Goal: Transaction & Acquisition: Purchase product/service

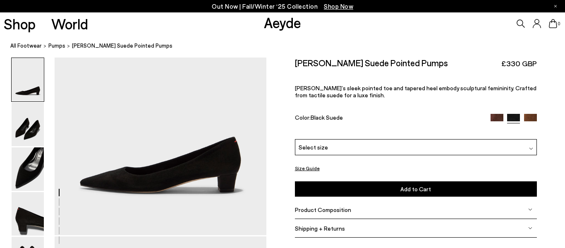
scroll to position [116, 0]
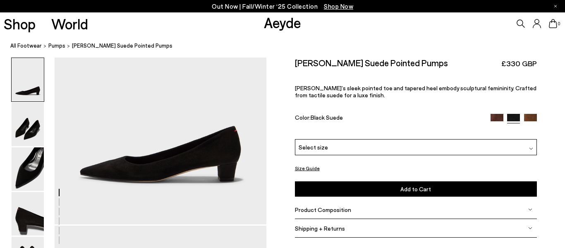
click at [334, 142] on div "Select size" at bounding box center [416, 147] width 242 height 16
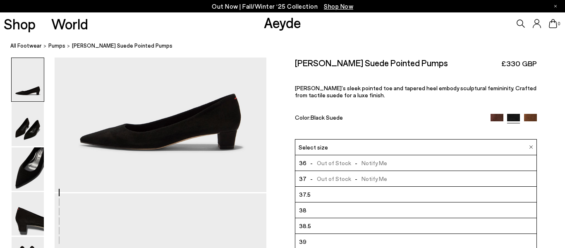
scroll to position [149, 0]
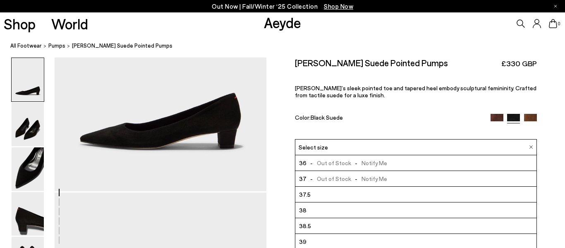
click at [559, 185] on div "Size Guide Shoes Belt Our shoes come in European sizing. The easiest way to mea…" at bounding box center [415, 150] width 298 height 187
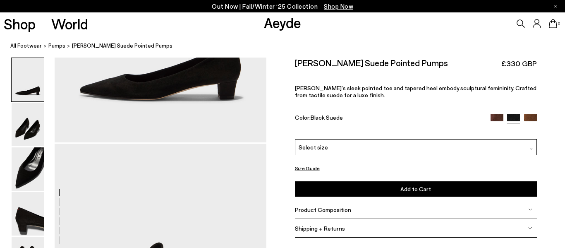
scroll to position [198, 0]
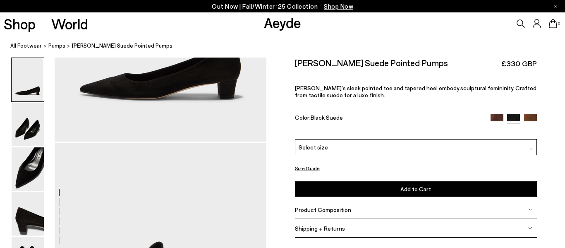
click at [529, 147] on img at bounding box center [531, 148] width 4 height 4
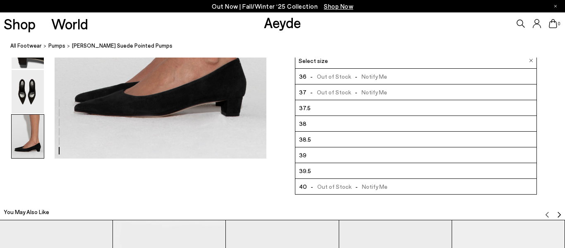
scroll to position [1572, 0]
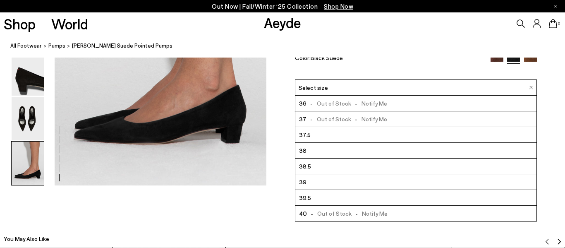
click at [530, 183] on li "39" at bounding box center [415, 182] width 241 height 16
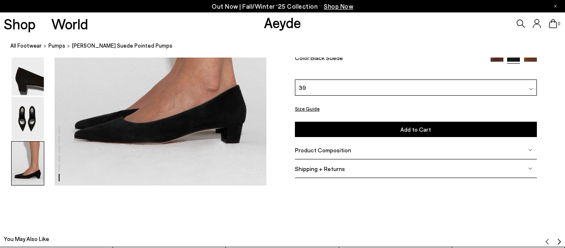
click at [529, 91] on div at bounding box center [531, 87] width 4 height 9
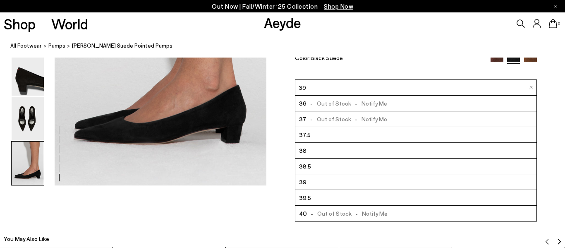
click at [535, 163] on li "38.5" at bounding box center [415, 166] width 241 height 16
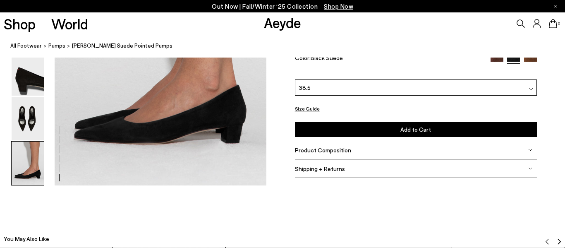
click at [533, 85] on div "38.5" at bounding box center [416, 87] width 242 height 16
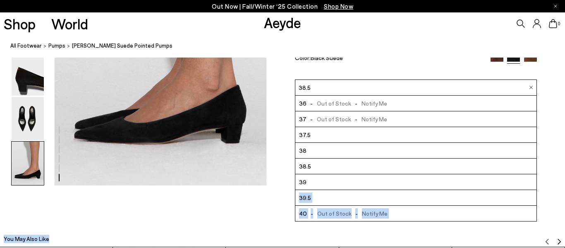
drag, startPoint x: 530, startPoint y: 181, endPoint x: 536, endPoint y: 198, distance: 18.8
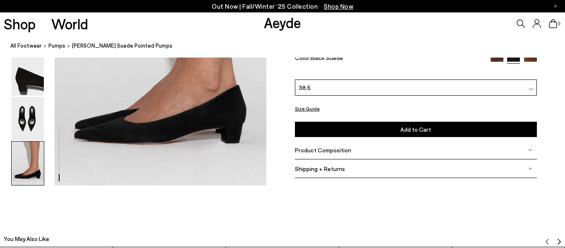
click at [522, 94] on div "38.5" at bounding box center [416, 87] width 242 height 16
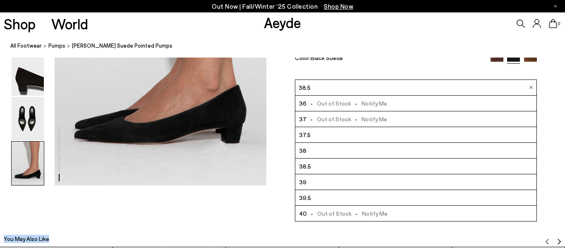
drag, startPoint x: 537, startPoint y: 183, endPoint x: 537, endPoint y: 193, distance: 9.9
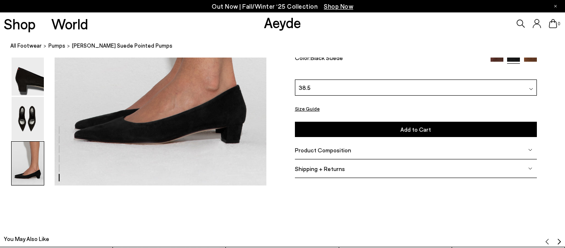
click at [531, 93] on div "38.5" at bounding box center [416, 87] width 242 height 16
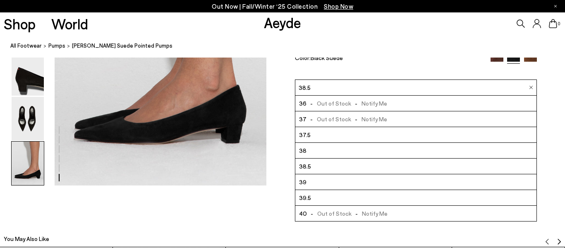
click at [533, 175] on li "39" at bounding box center [415, 182] width 241 height 16
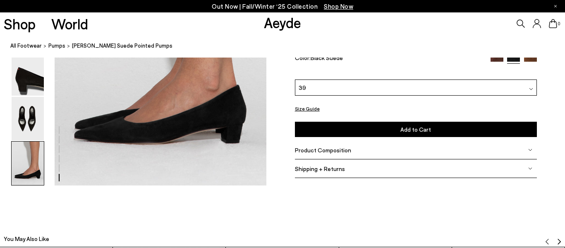
click at [527, 85] on div "39" at bounding box center [416, 87] width 242 height 16
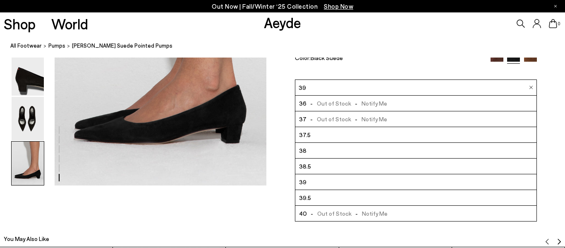
drag, startPoint x: 536, startPoint y: 180, endPoint x: 536, endPoint y: 189, distance: 9.5
click at [536, 189] on ul "36 - Out of Stock - Notify Me 37 - Out of Stock - Notify Me 37.5 38" at bounding box center [416, 158] width 242 height 126
drag, startPoint x: 536, startPoint y: 186, endPoint x: 536, endPoint y: 197, distance: 11.2
click at [536, 197] on ul "36 - Out of Stock - Notify Me 37 - Out of Stock - Notify Me 37.5 38" at bounding box center [416, 158] width 242 height 126
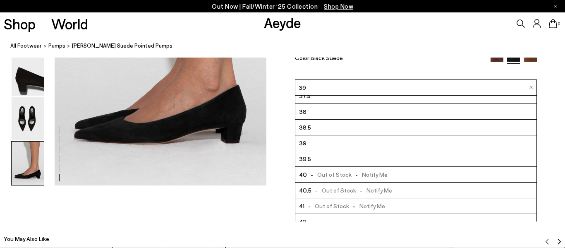
scroll to position [42, 0]
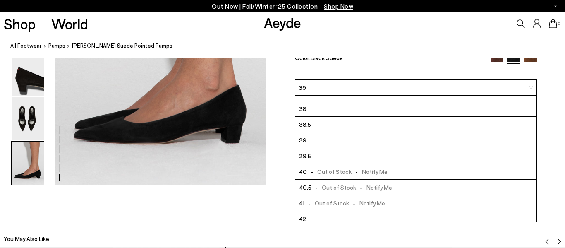
click at [466, 185] on li "40.5 - Out of Stock - Notify Me" at bounding box center [415, 187] width 241 height 16
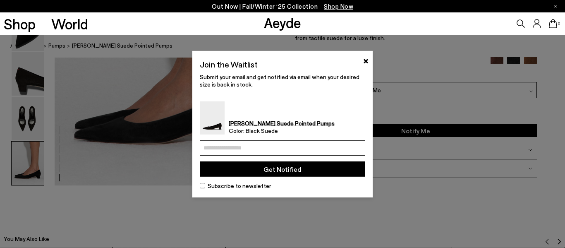
click at [253, 154] on input "email" at bounding box center [282, 147] width 165 height 15
type input "**********"
click at [252, 166] on button "Get Notified" at bounding box center [282, 168] width 165 height 15
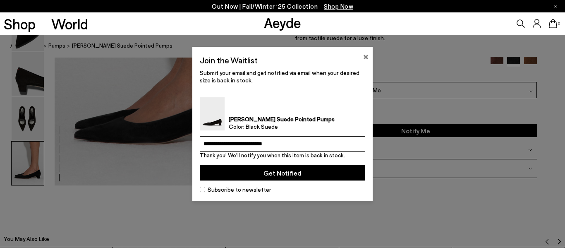
click at [366, 54] on button "×" at bounding box center [365, 56] width 5 height 10
